Goal: Navigation & Orientation: Find specific page/section

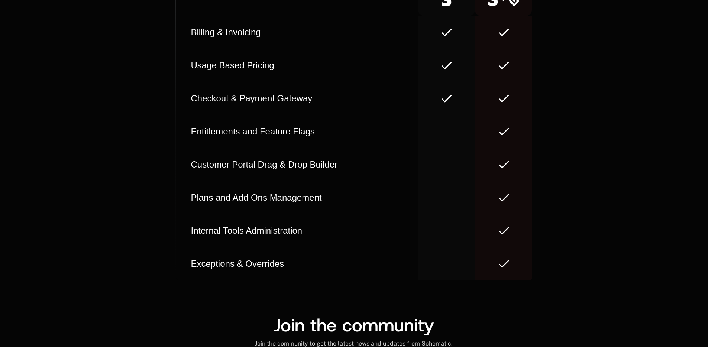
scroll to position [4061, 0]
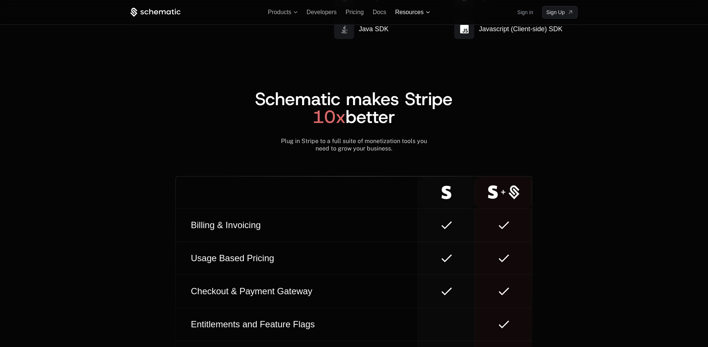
click at [406, 13] on span "Resources" at bounding box center [409, 12] width 28 height 7
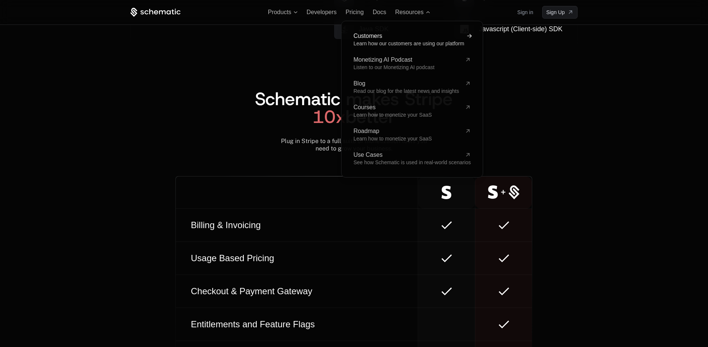
click at [377, 40] on link "Customers Learn how our customers are using our platform" at bounding box center [411, 39] width 117 height 13
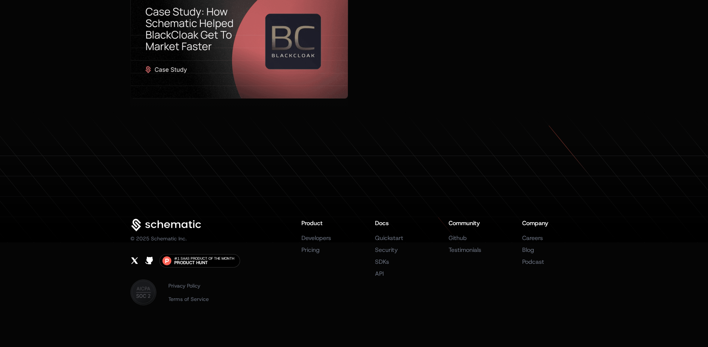
click at [577, 250] on li "Blog" at bounding box center [550, 250] width 56 height 9
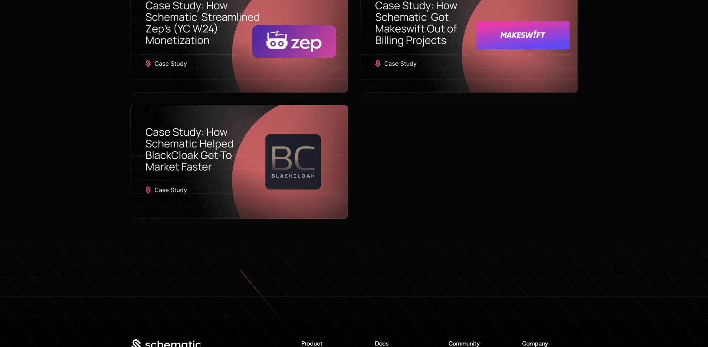
scroll to position [593, 0]
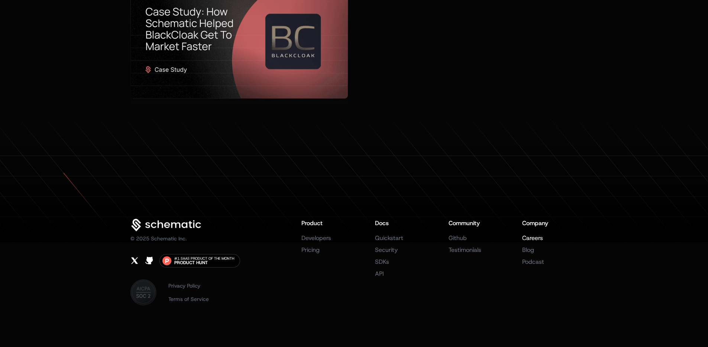
click at [529, 239] on link "Careers" at bounding box center [532, 238] width 21 height 8
